Goal: Transaction & Acquisition: Register for event/course

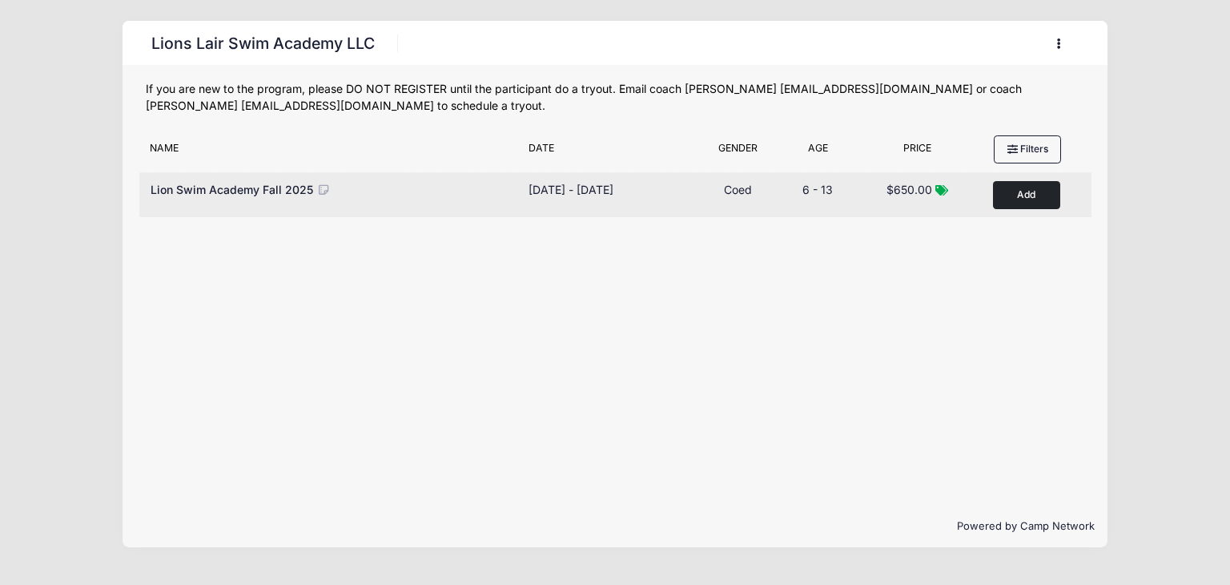
click at [1037, 199] on button "Add to Cart" at bounding box center [1026, 195] width 67 height 28
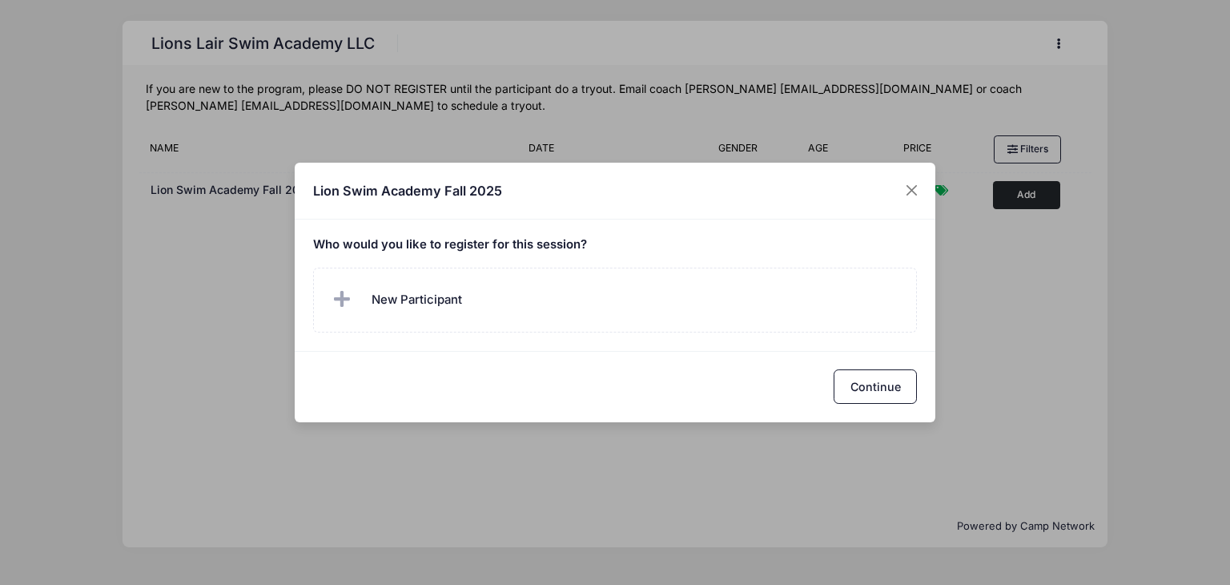
click at [883, 191] on div "Lion Swim Academy Fall 2025" at bounding box center [615, 191] width 641 height 57
click at [907, 186] on button "Close" at bounding box center [912, 190] width 29 height 29
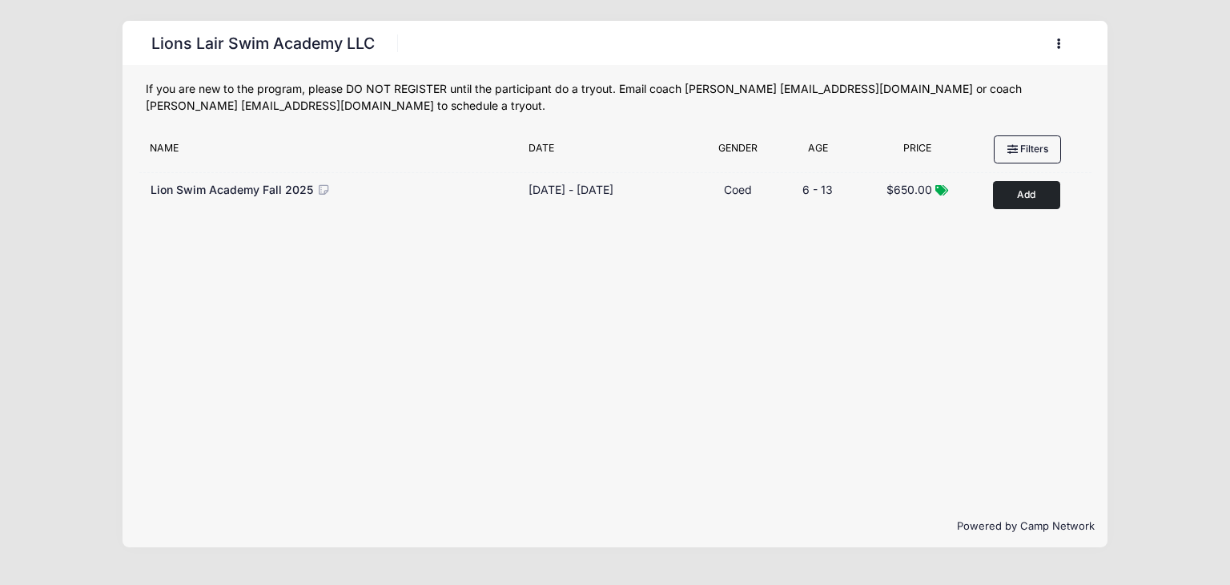
click at [1055, 43] on button "button" at bounding box center [1062, 44] width 43 height 28
click at [949, 91] on link "My Account" at bounding box center [984, 83] width 185 height 30
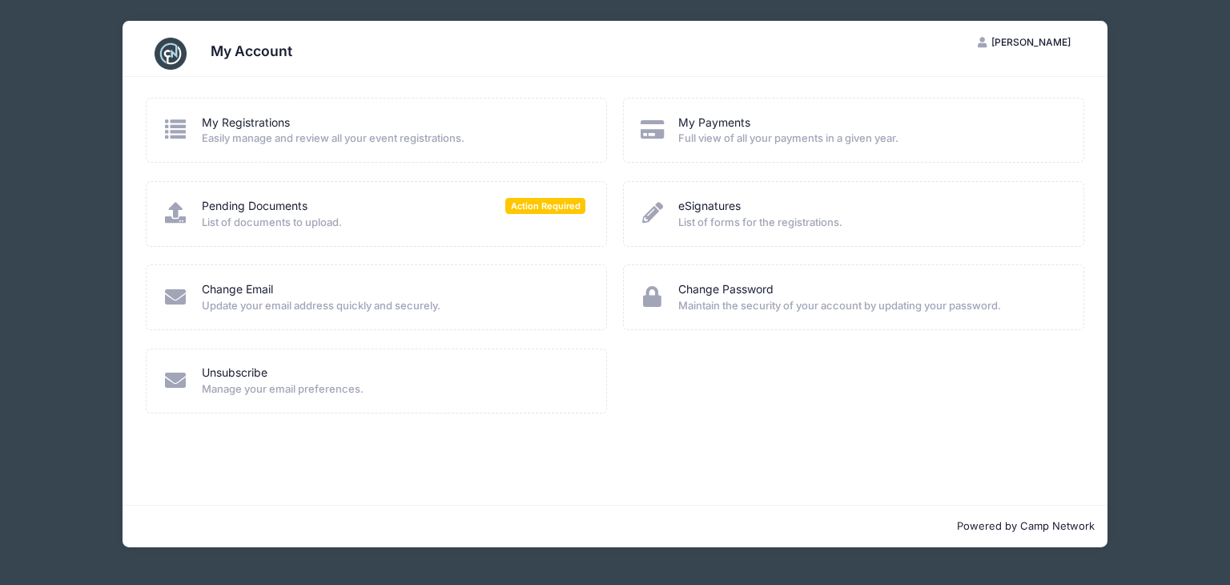
click at [1157, 190] on div "My Account IF Irene Fuchs My Account Logout My Registrations Easily manage and …" at bounding box center [615, 284] width 1182 height 568
click at [285, 120] on link "My Registrations" at bounding box center [246, 123] width 88 height 17
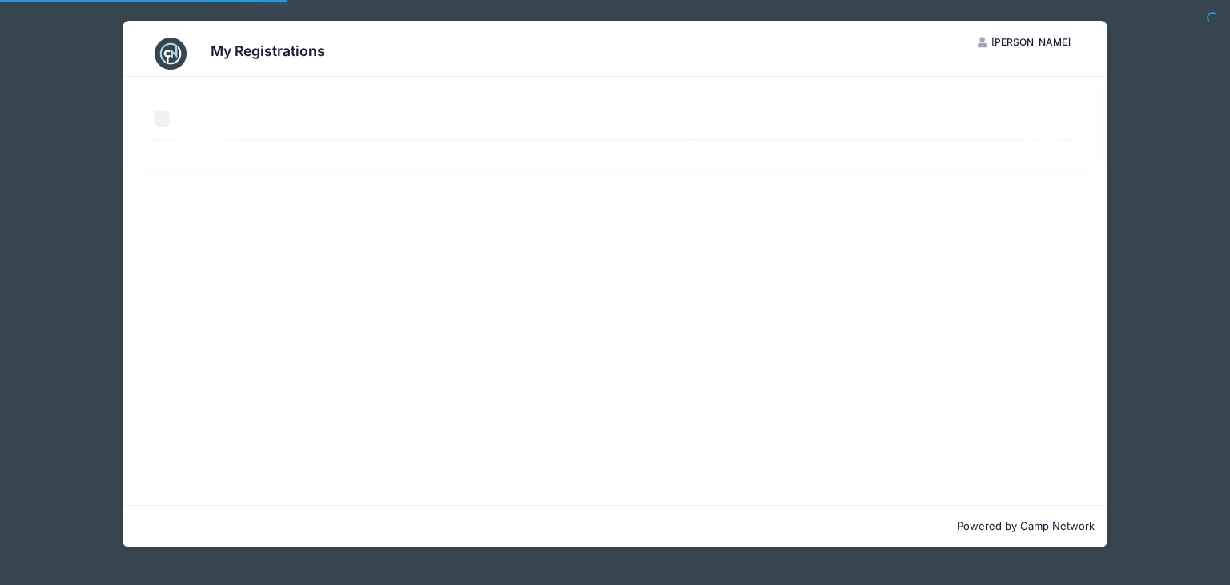
select select "50"
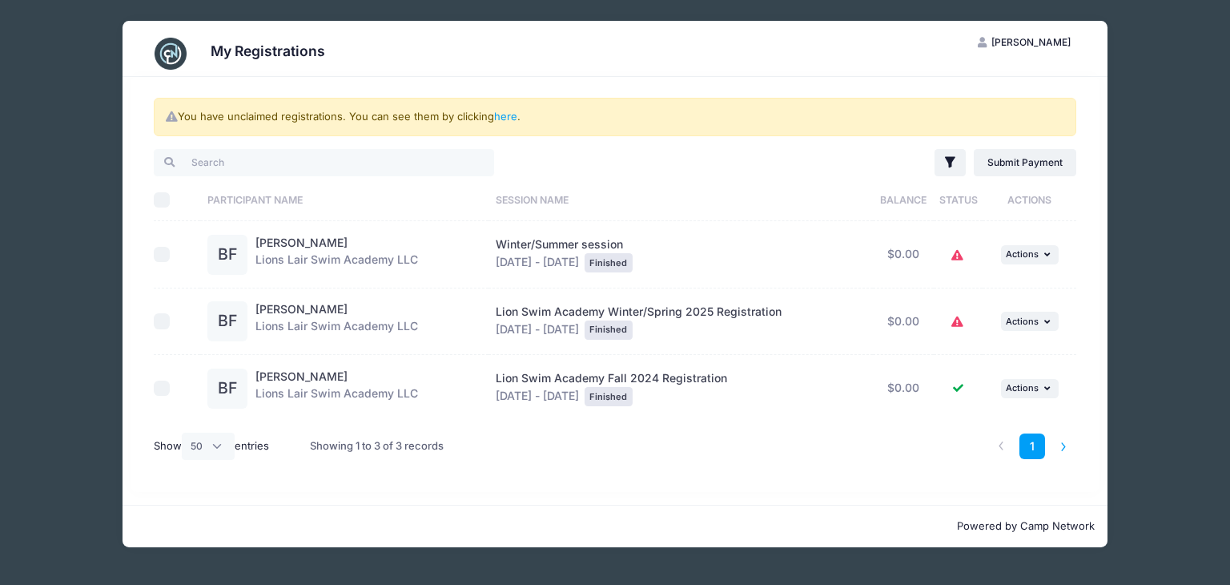
click at [1059, 446] on li at bounding box center [1064, 446] width 26 height 26
click at [1000, 441] on li at bounding box center [1001, 446] width 26 height 26
click at [1146, 114] on div "My Registrations IF Irene Fuchs My Account Logout You have unclaimed registrati…" at bounding box center [615, 284] width 1182 height 568
click at [160, 46] on img at bounding box center [171, 54] width 32 height 32
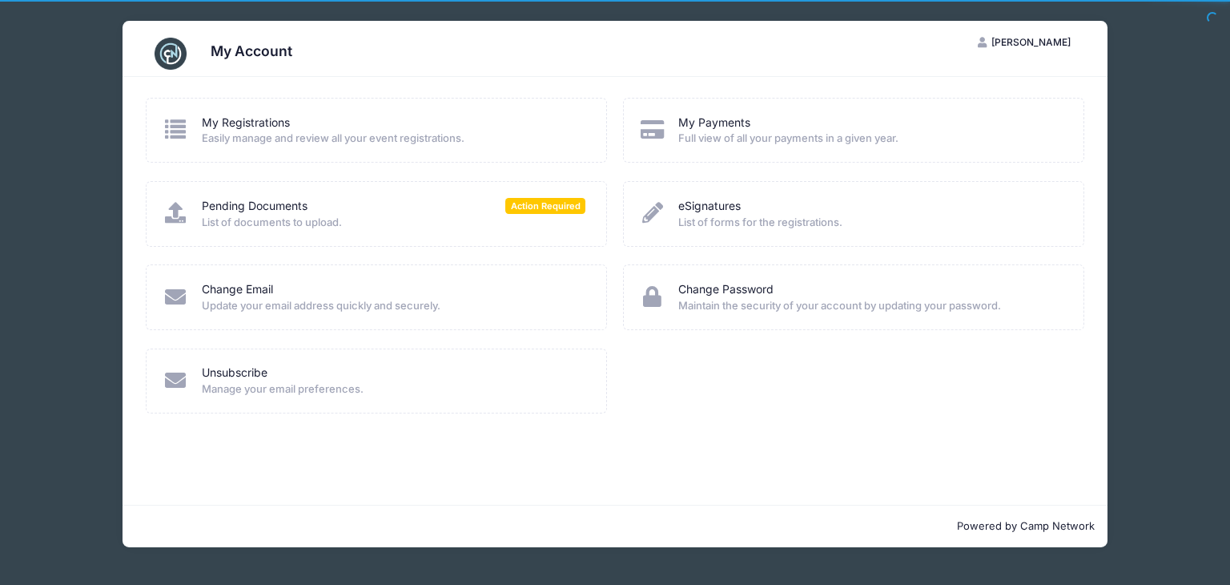
click at [1211, 196] on div "My Account IF Irene Fuchs My Account Logout My Registrations" at bounding box center [615, 292] width 1230 height 585
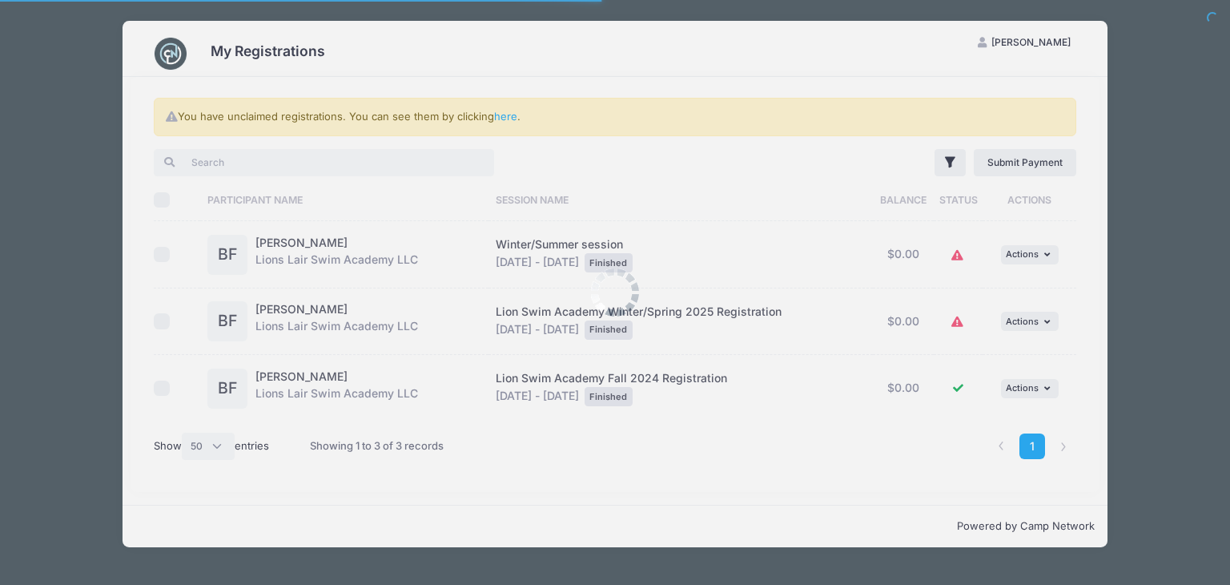
select select "50"
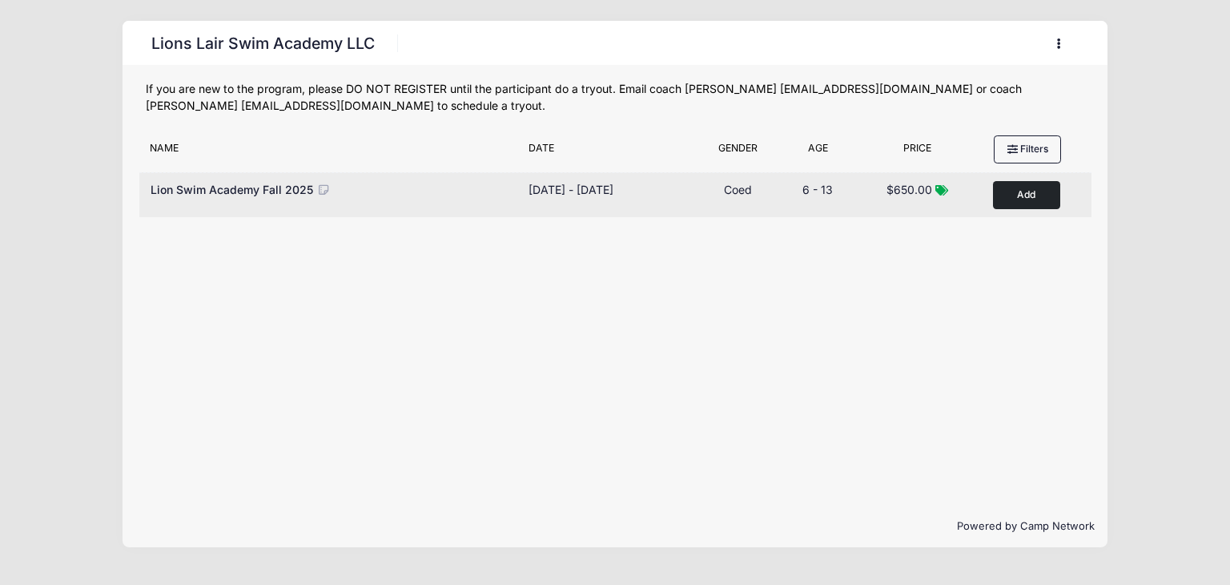
click at [1038, 205] on button "Add to Cart" at bounding box center [1026, 195] width 67 height 28
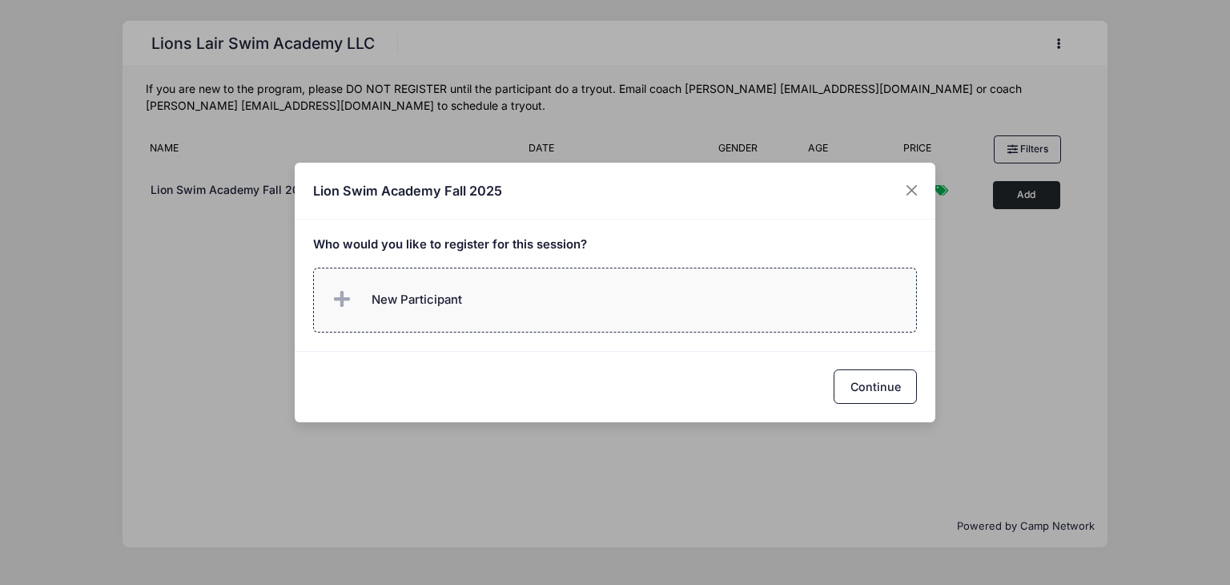
click at [771, 295] on label "New Participant" at bounding box center [615, 300] width 605 height 65
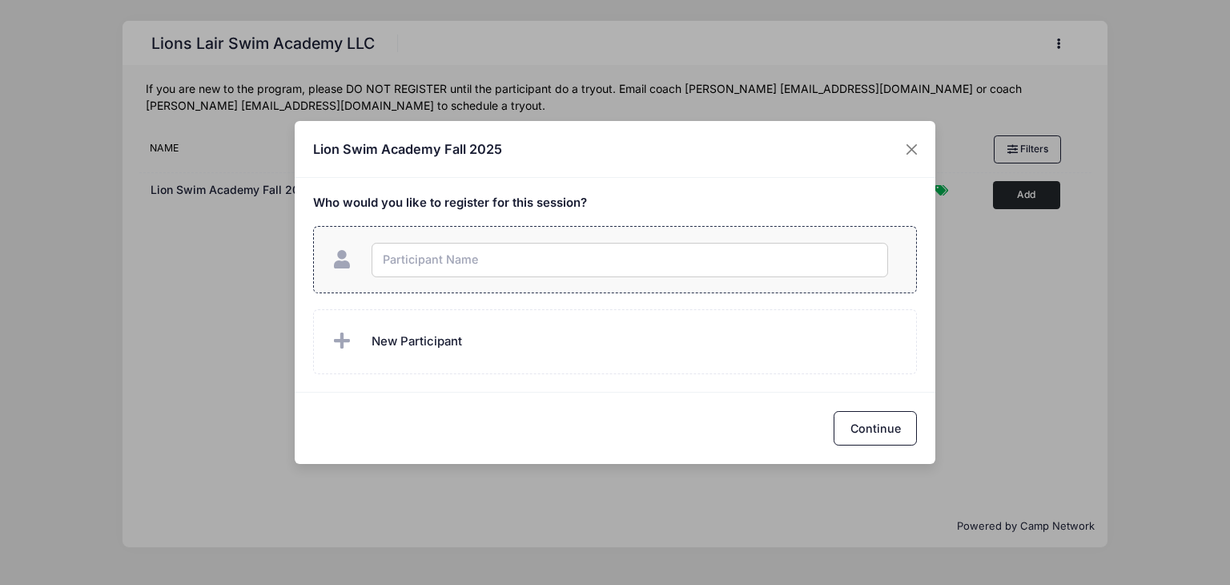
click at [491, 270] on input "text" at bounding box center [630, 260] width 517 height 34
type input "Ben Lukas Fuchs"
checkbox input "true"
click at [879, 430] on button "Continue" at bounding box center [875, 428] width 83 height 34
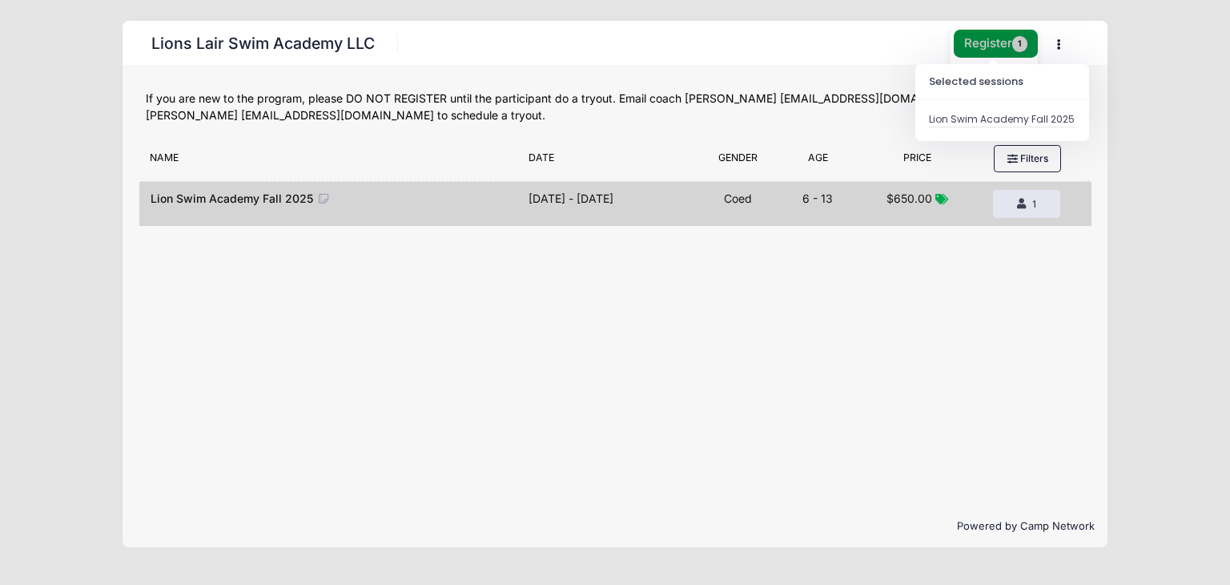
click at [972, 46] on button "Register 1" at bounding box center [996, 44] width 85 height 28
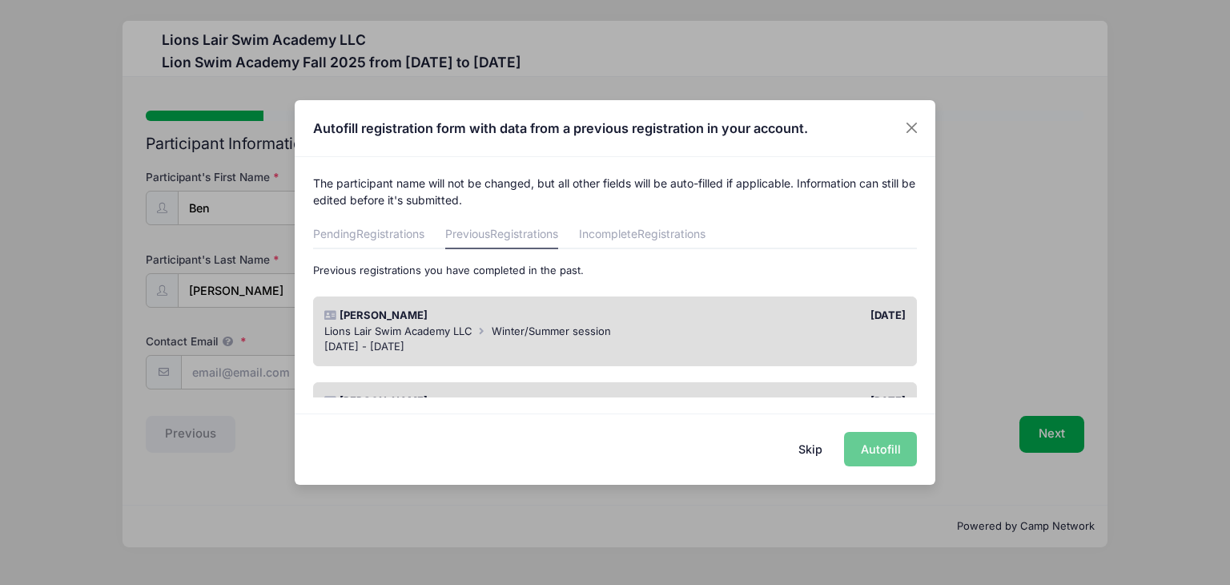
click at [871, 440] on div "Skip Autofill" at bounding box center [615, 448] width 641 height 71
click at [878, 453] on div "Skip Autofill" at bounding box center [615, 448] width 641 height 71
click at [911, 453] on div "Skip Autofill" at bounding box center [615, 448] width 641 height 71
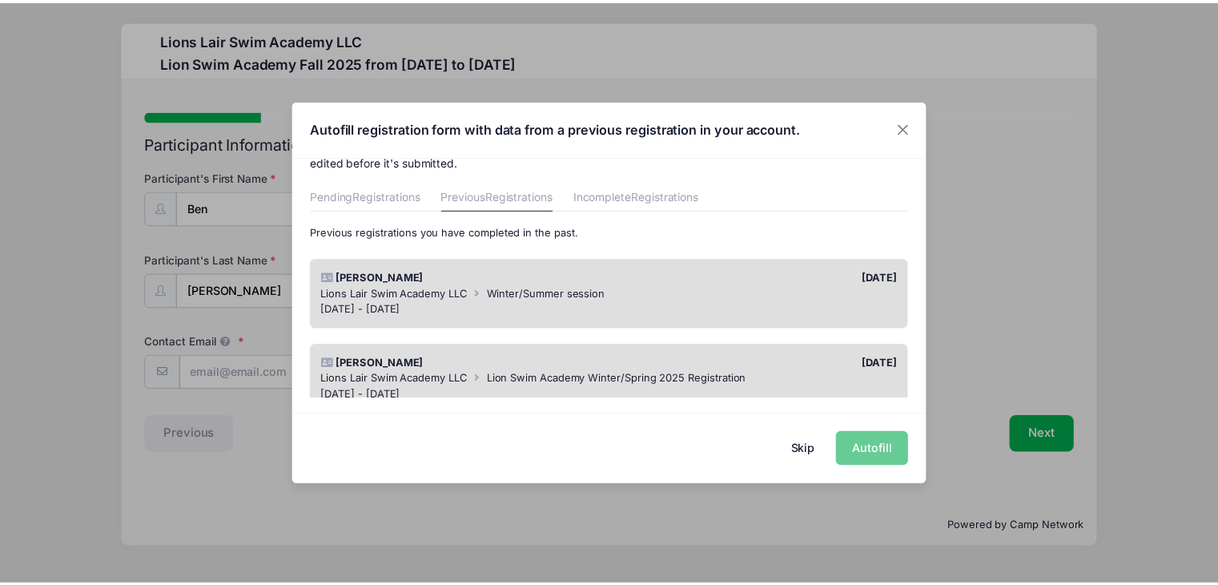
scroll to position [32, 0]
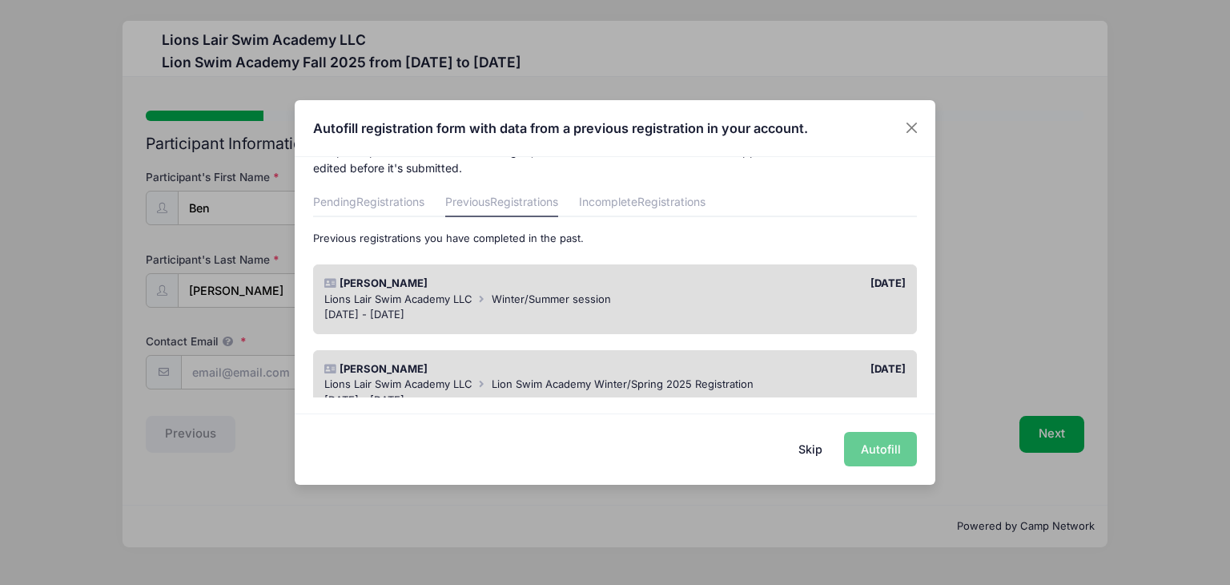
click at [798, 267] on div "[PERSON_NAME] [DATE] Lions Lair Swim Academy LLC Winter/Summer session [DATE] -…" at bounding box center [615, 299] width 605 height 70
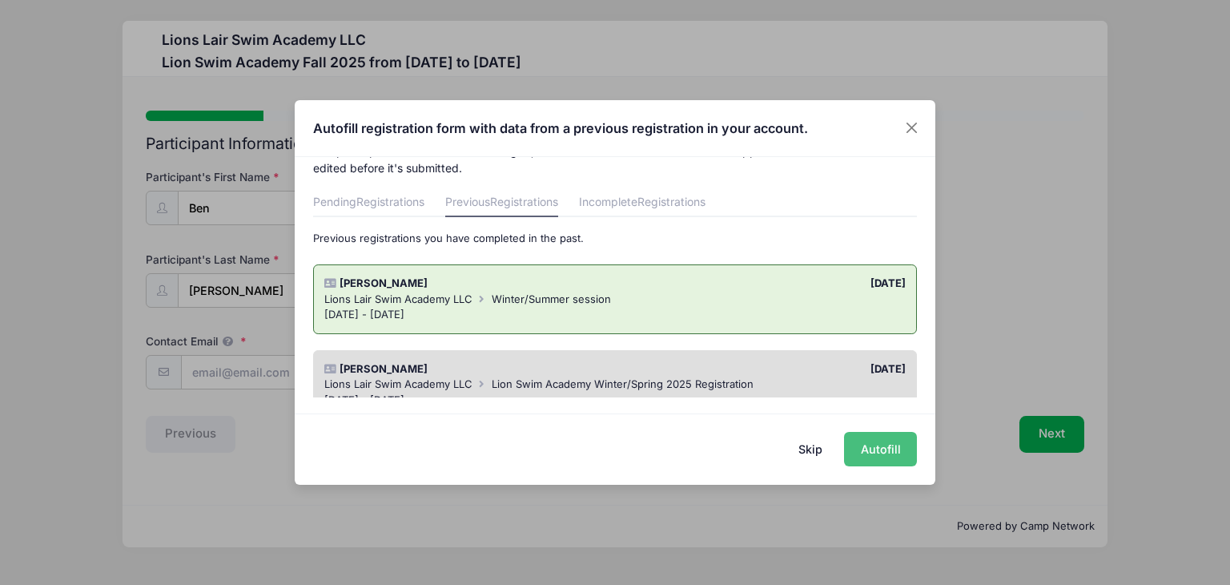
click at [887, 449] on button "Autofill" at bounding box center [880, 449] width 73 height 34
type input "[EMAIL_ADDRESS][DOMAIN_NAME]"
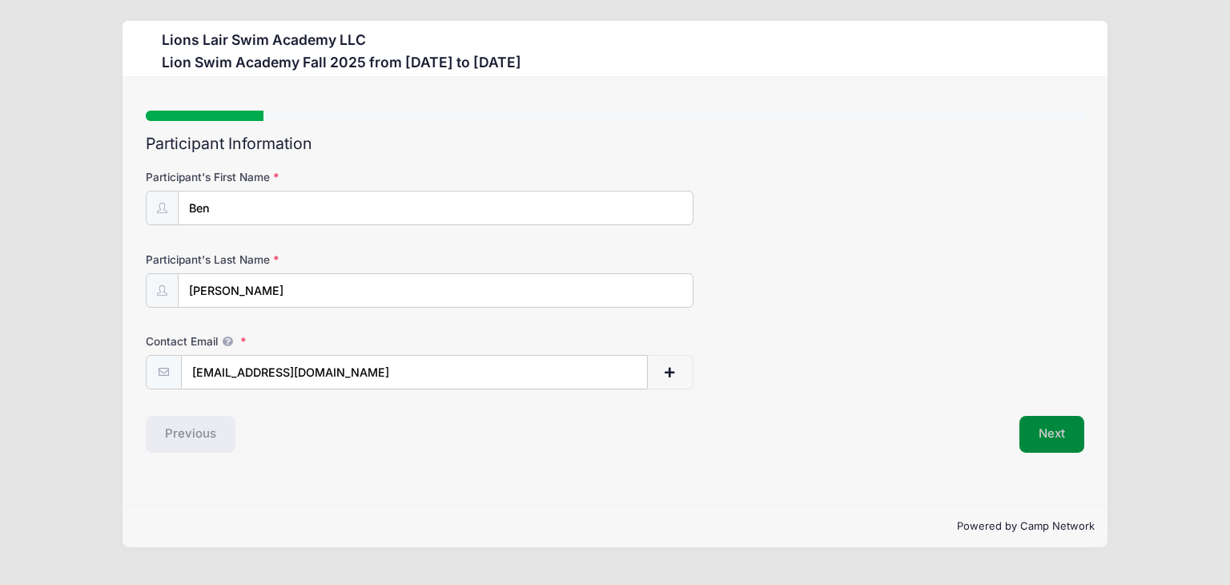
click at [1070, 430] on button "Next" at bounding box center [1052, 434] width 65 height 37
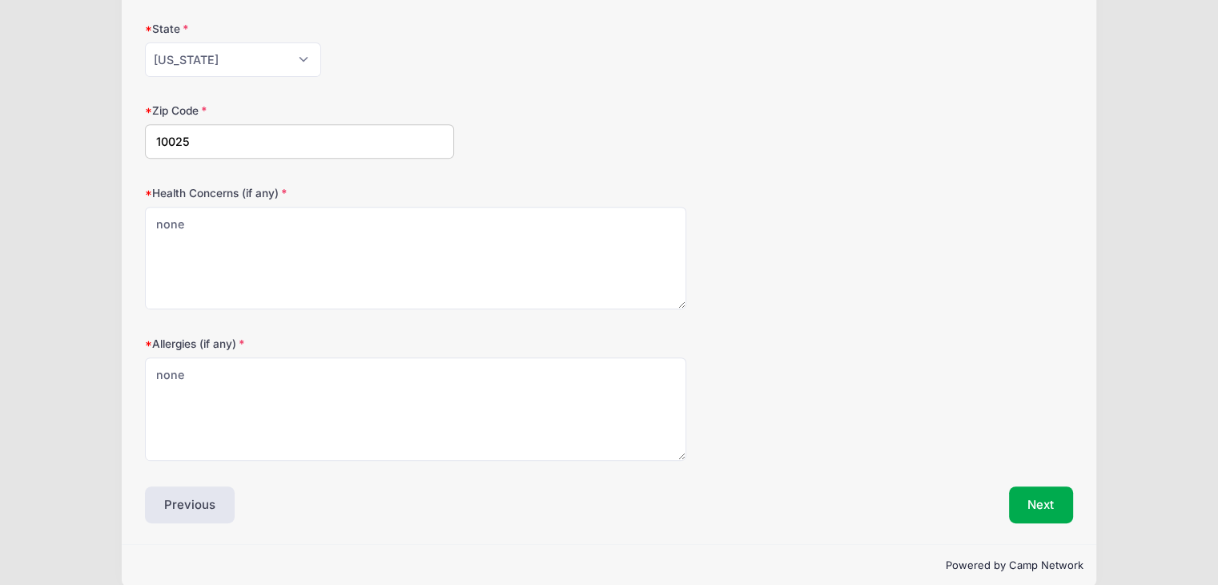
scroll to position [660, 0]
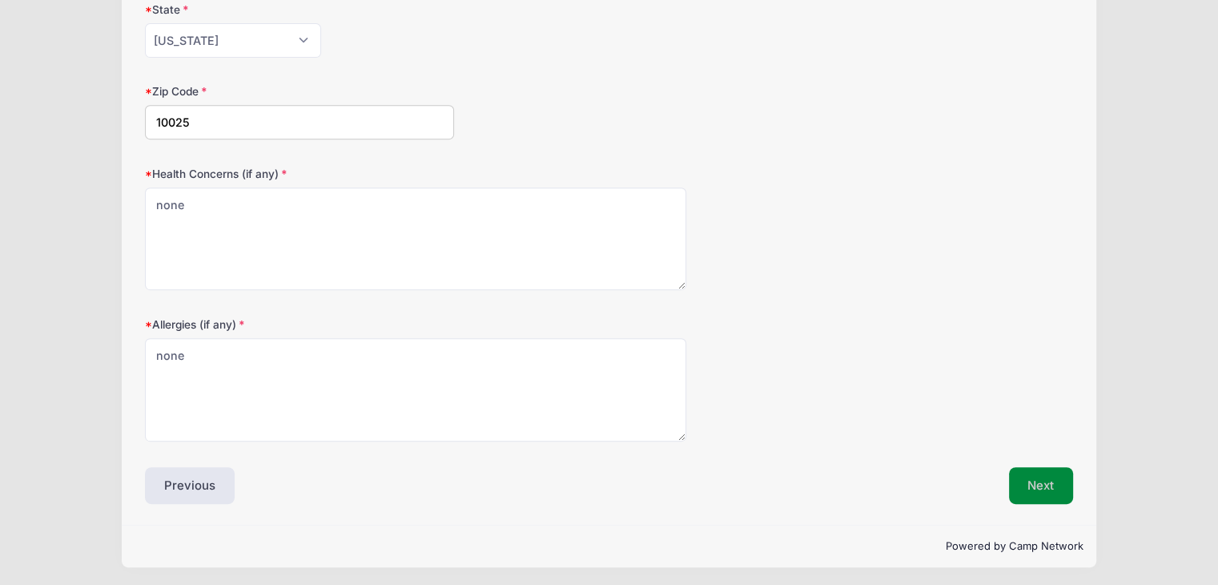
click at [1064, 481] on button "Next" at bounding box center [1041, 485] width 65 height 37
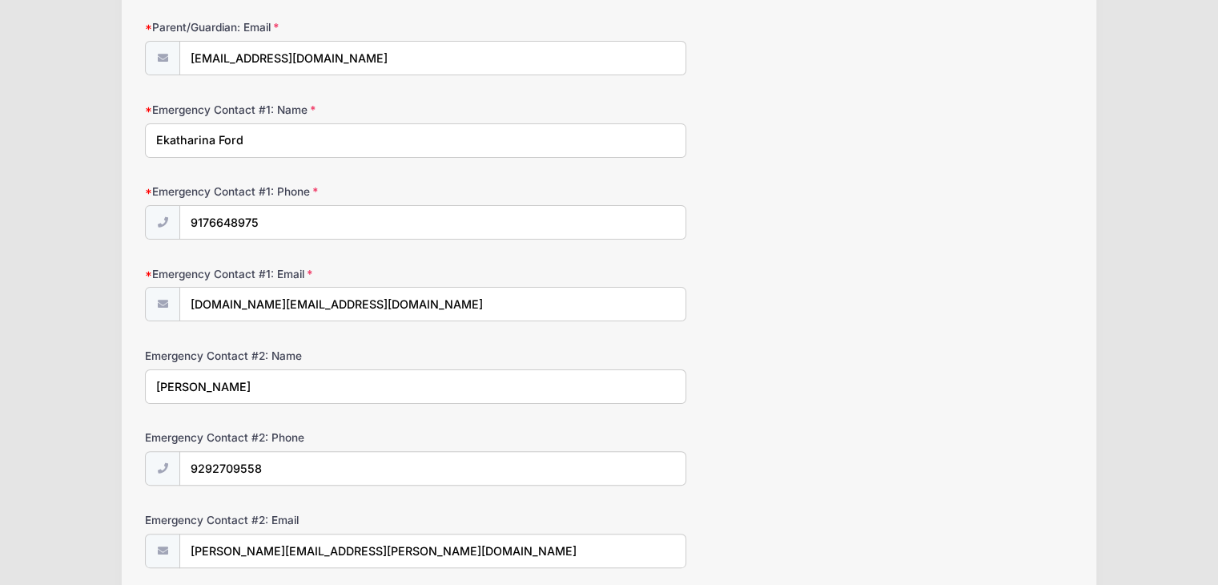
scroll to position [441, 0]
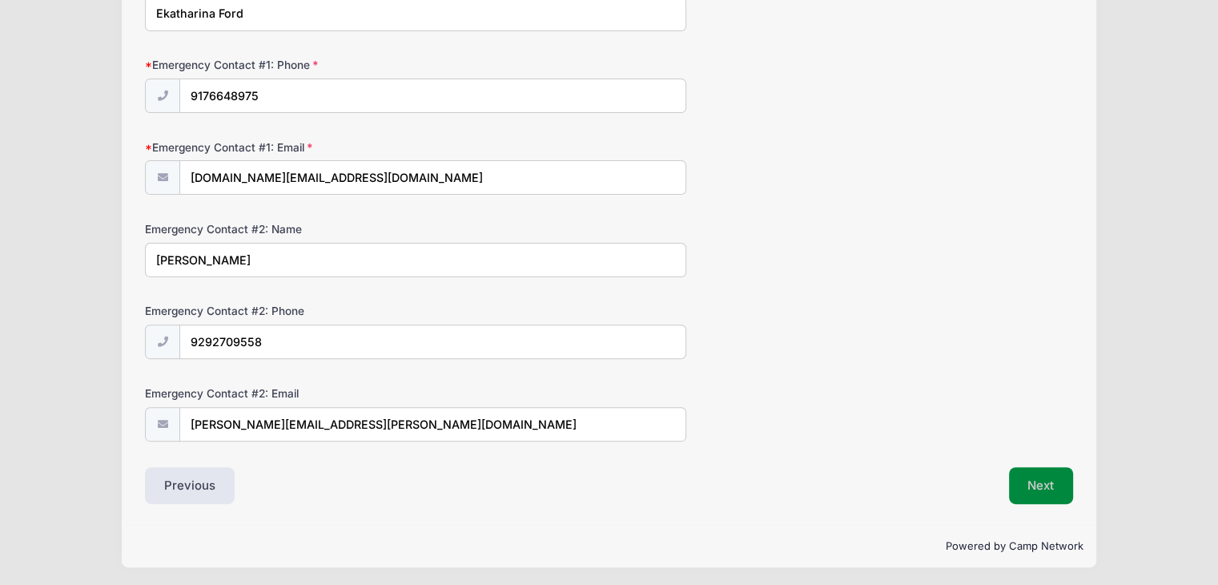
click at [1059, 477] on button "Next" at bounding box center [1041, 485] width 65 height 37
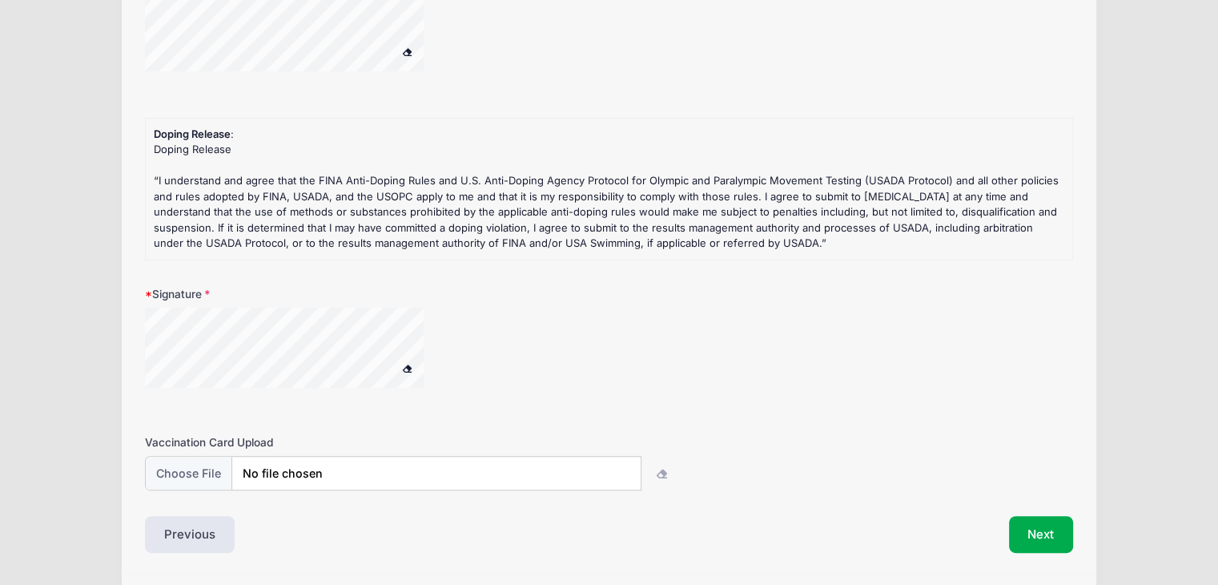
scroll to position [465, 0]
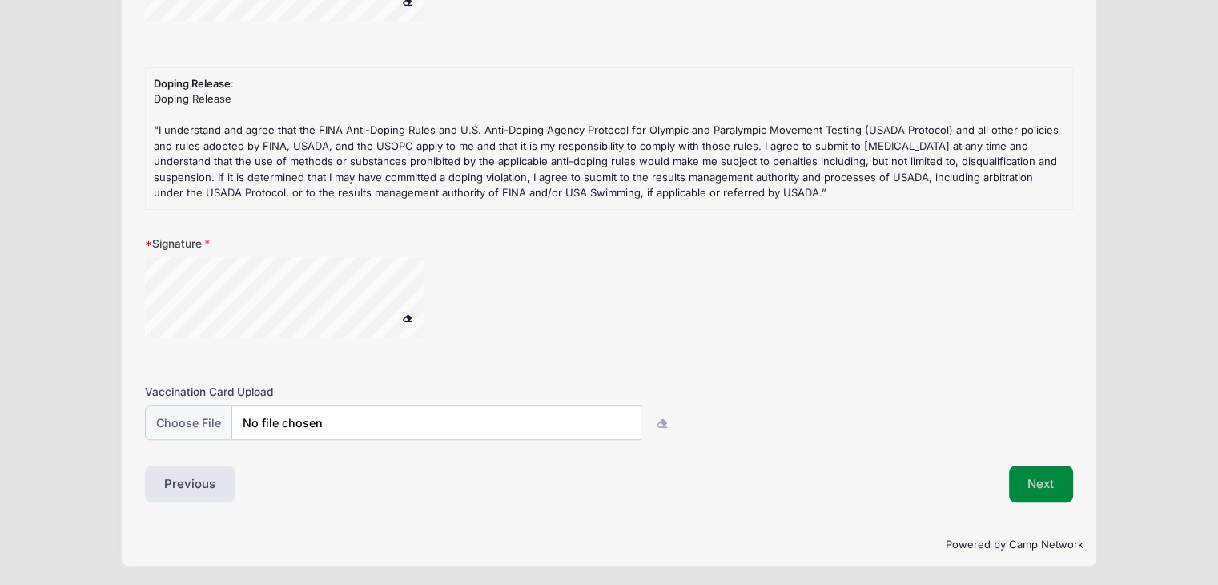
click at [1050, 480] on button "Next" at bounding box center [1041, 483] width 65 height 37
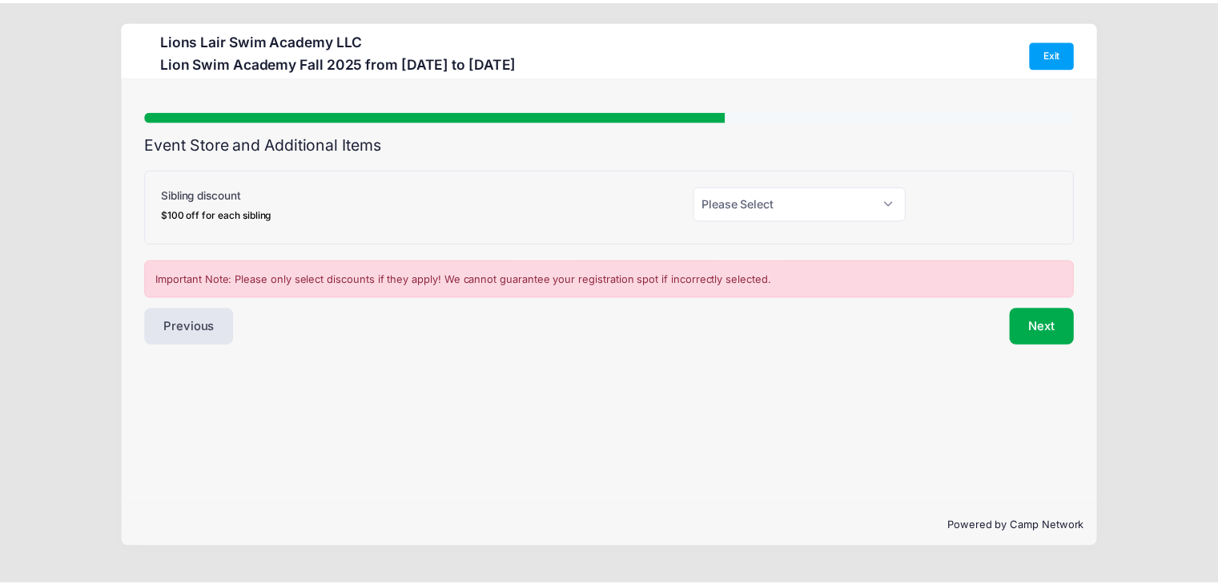
scroll to position [0, 0]
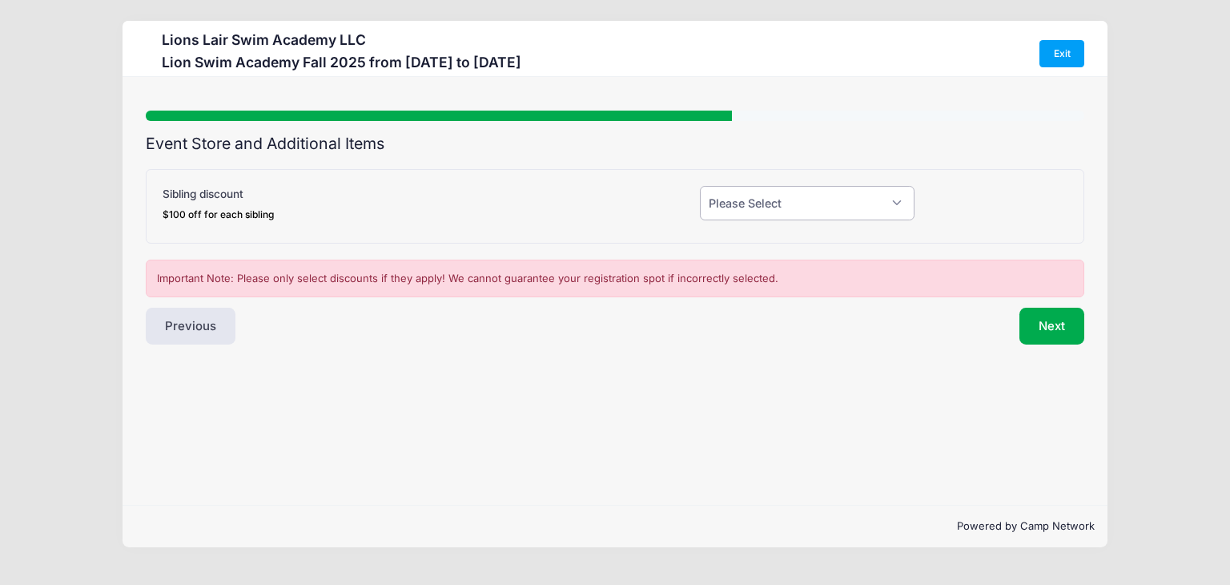
click at [847, 200] on select "Please Select Yes (-$100.00) No" at bounding box center [807, 203] width 215 height 34
select select "0"
click at [700, 186] on select "Please Select Yes (-$100.00) No" at bounding box center [807, 203] width 215 height 34
click at [1051, 321] on button "Next" at bounding box center [1052, 326] width 65 height 37
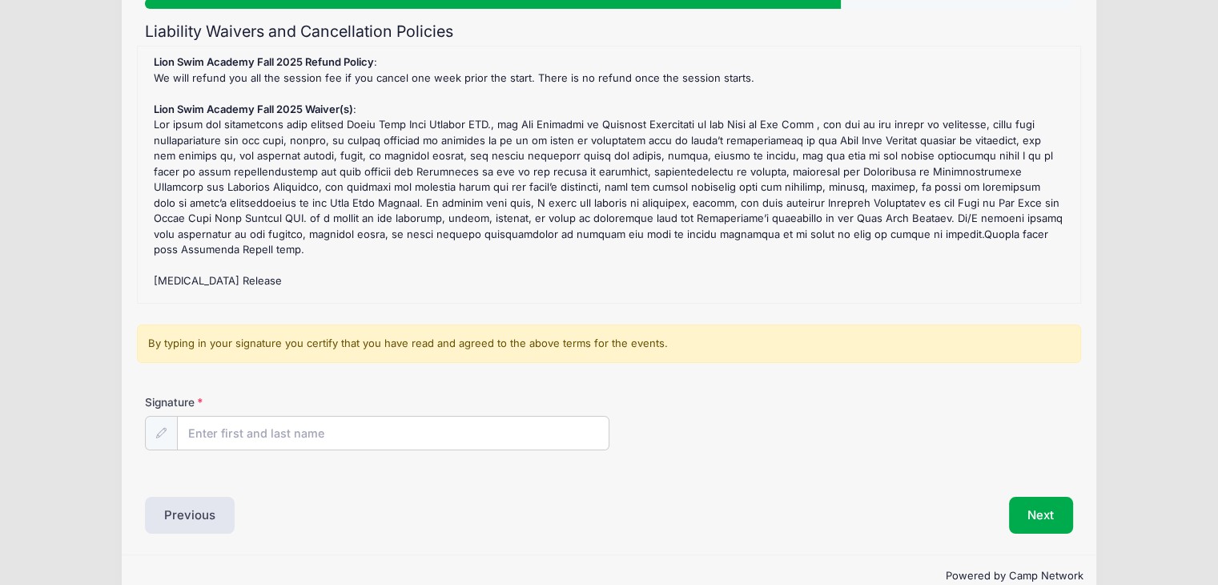
scroll to position [144, 0]
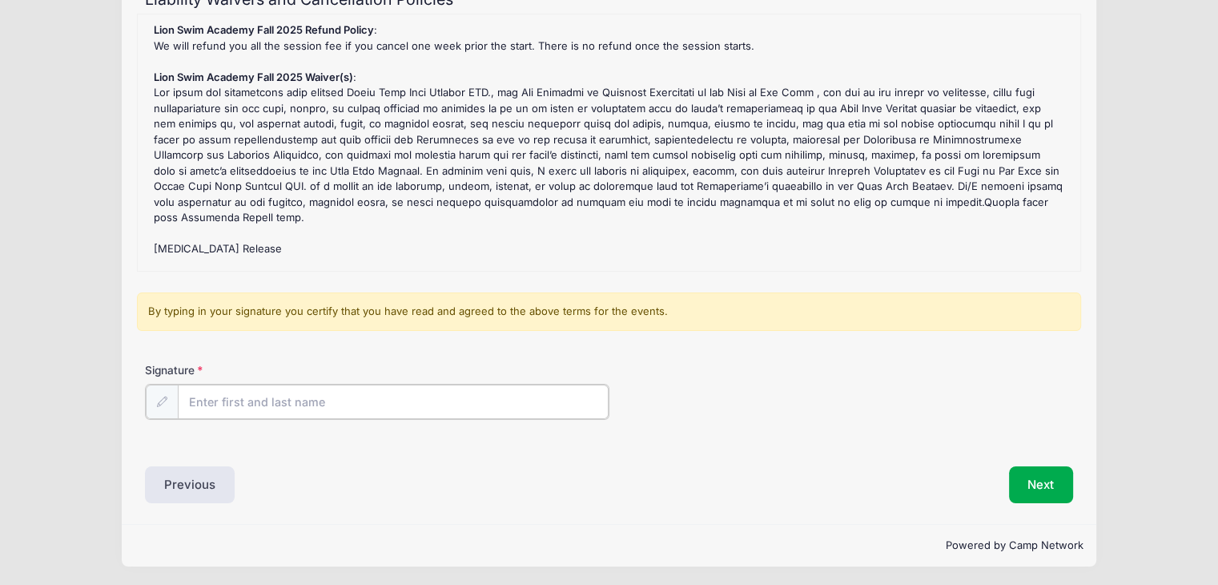
click at [414, 385] on input "Signature" at bounding box center [393, 401] width 431 height 34
type input "Irene Fuchs"
click at [1053, 487] on button "Next" at bounding box center [1041, 483] width 65 height 37
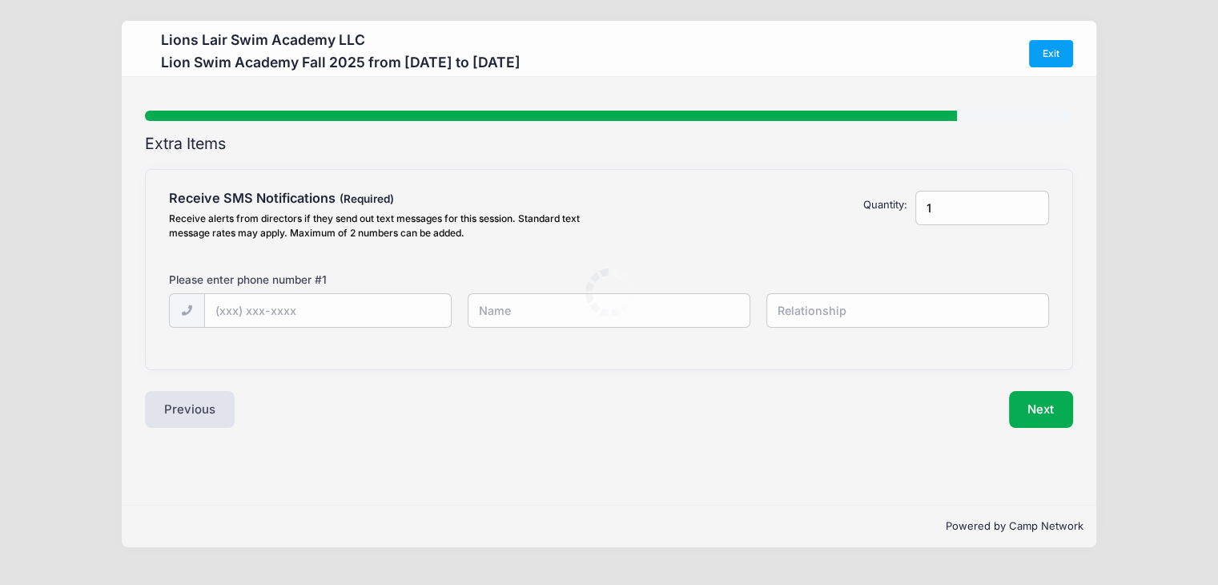
scroll to position [0, 0]
click at [0, 0] on input "text" at bounding box center [0, 0] width 0 height 0
type input "(917) 655-5780"
click at [0, 0] on input "text" at bounding box center [0, 0] width 0 height 0
type input "Irene"
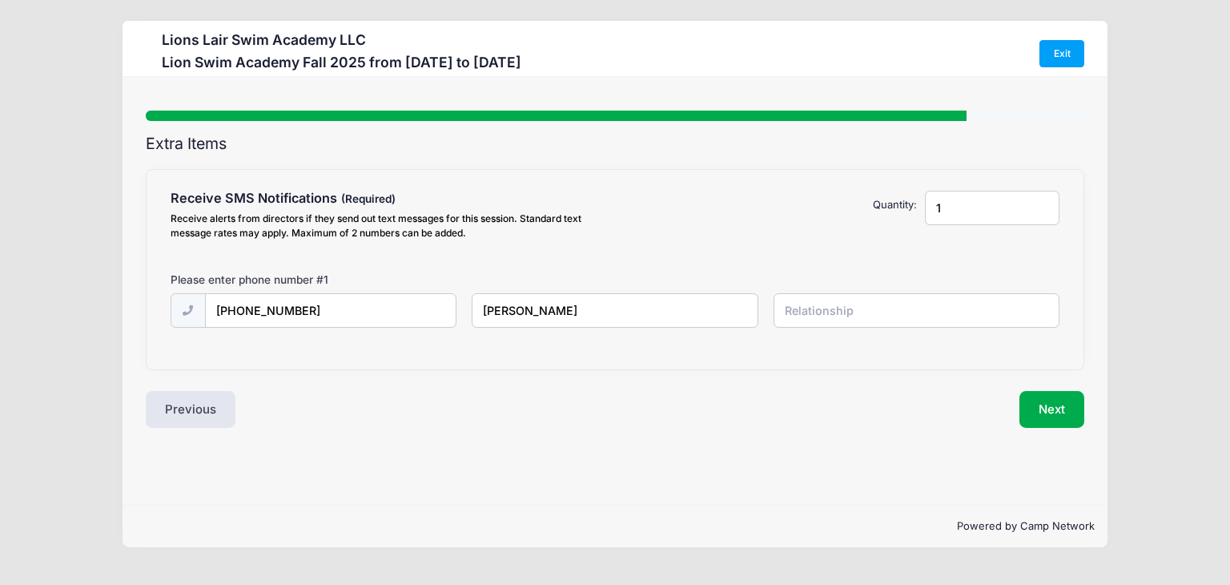
type input "F"
type input "Mother"
click at [1048, 407] on button "Next" at bounding box center [1052, 409] width 65 height 37
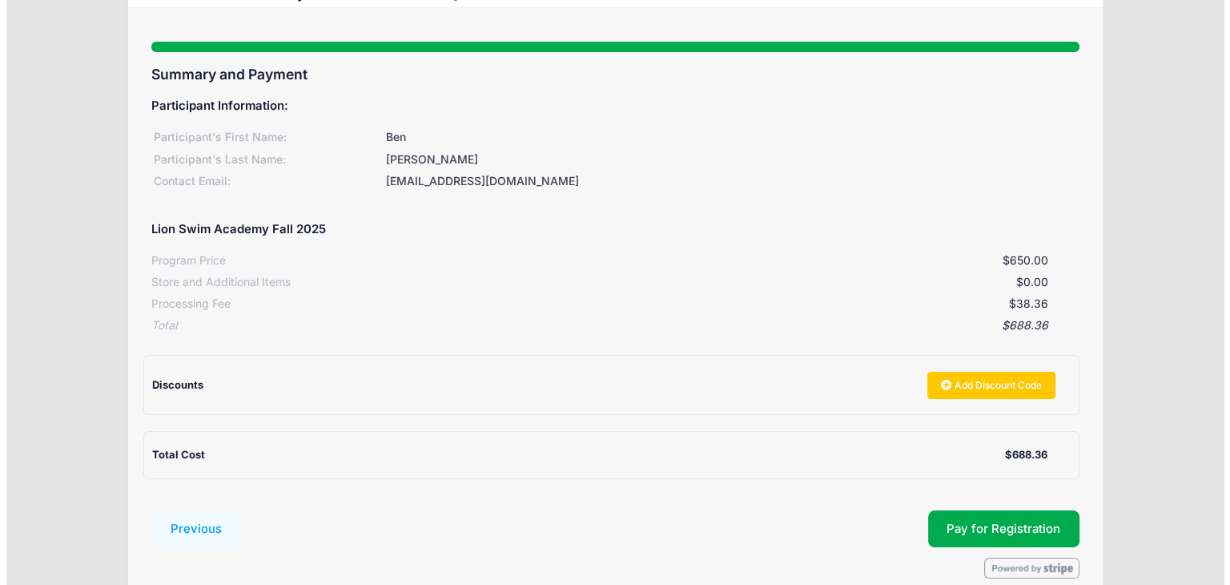
scroll to position [146, 0]
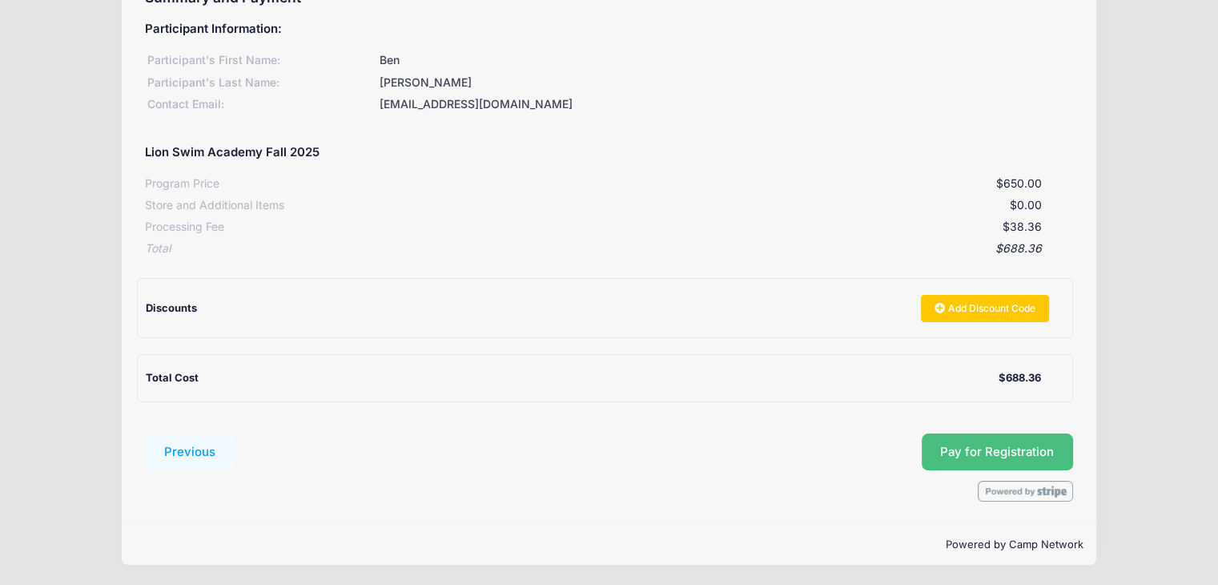
click at [1005, 449] on span "Pay for Registration" at bounding box center [997, 452] width 114 height 14
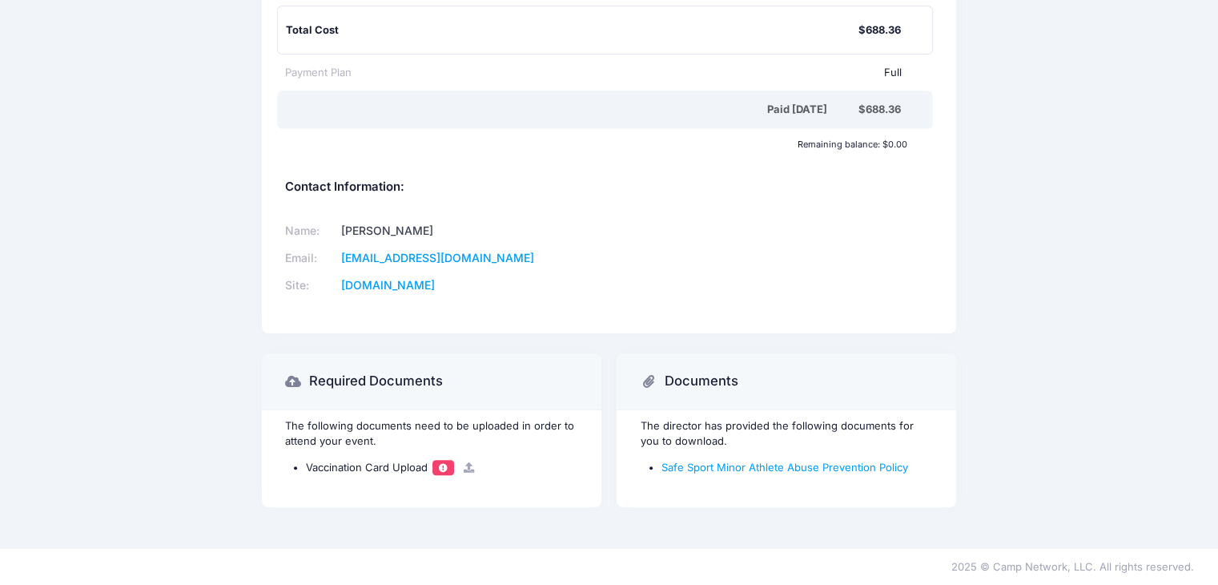
scroll to position [103, 0]
